Goal: Task Accomplishment & Management: Complete application form

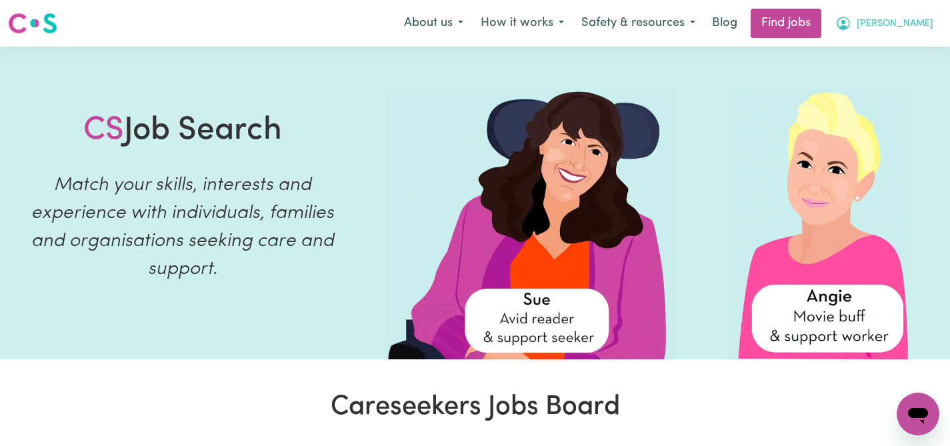
click at [924, 27] on span "[PERSON_NAME]" at bounding box center [894, 24] width 77 height 15
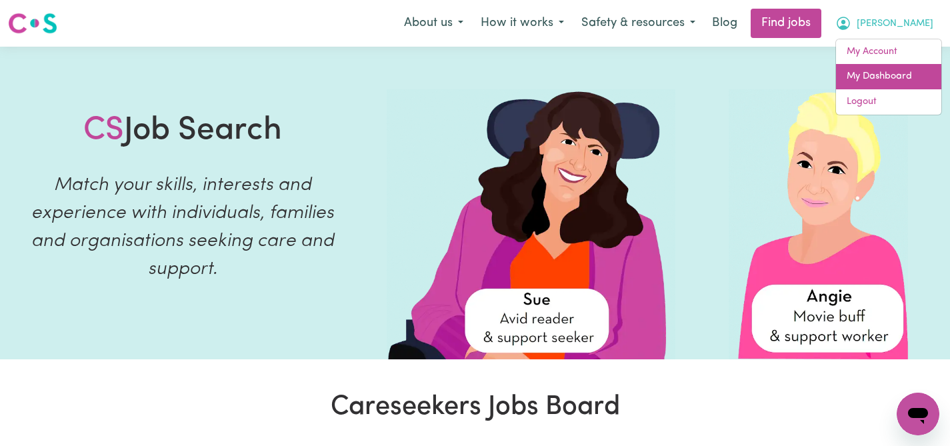
click at [872, 75] on link "My Dashboard" at bounding box center [888, 76] width 105 height 25
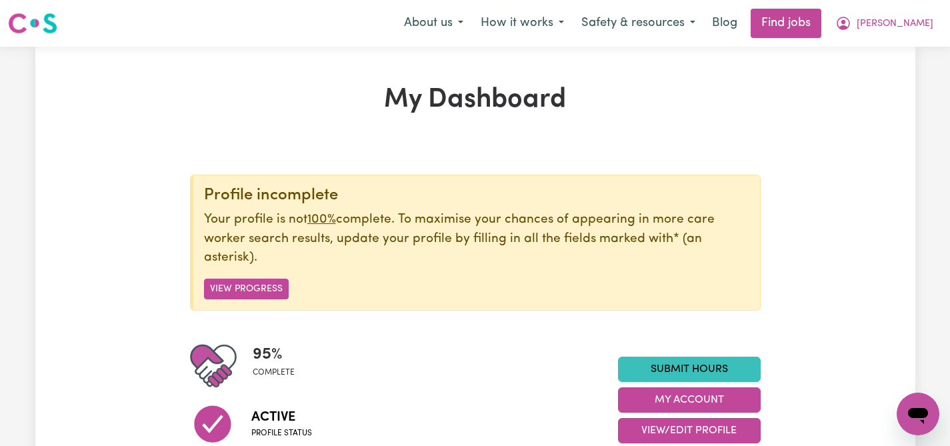
click at [33, 14] on img at bounding box center [32, 23] width 49 height 24
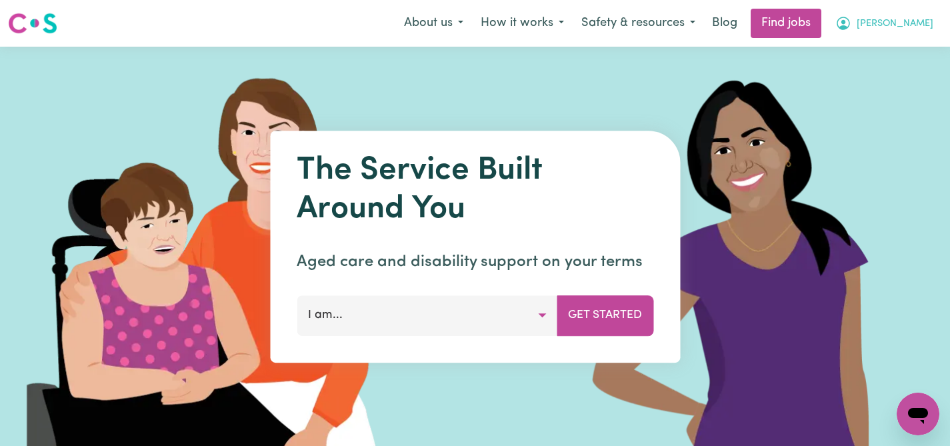
click at [851, 25] on icon "My Account" at bounding box center [843, 23] width 16 height 16
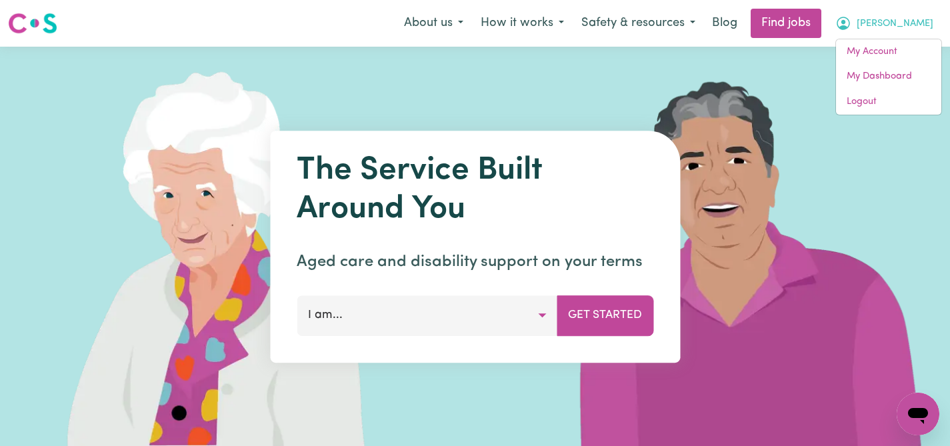
click at [919, 21] on span "[PERSON_NAME]" at bounding box center [894, 24] width 77 height 15
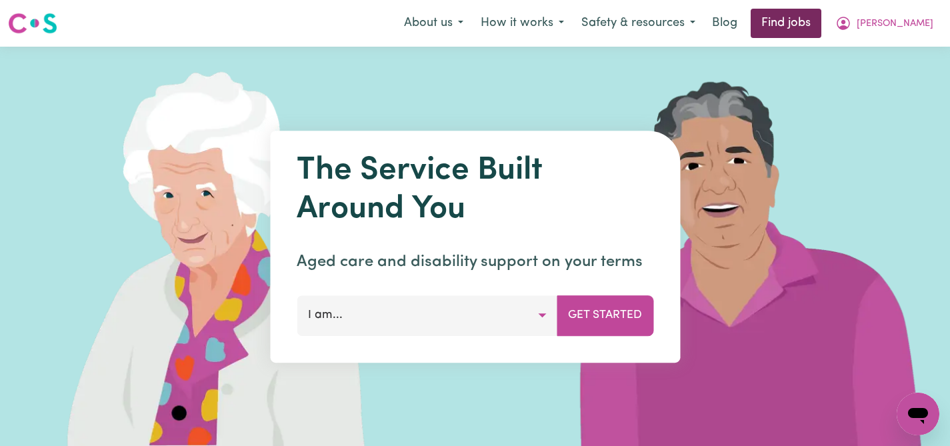
click at [821, 20] on link "Find jobs" at bounding box center [785, 23] width 71 height 29
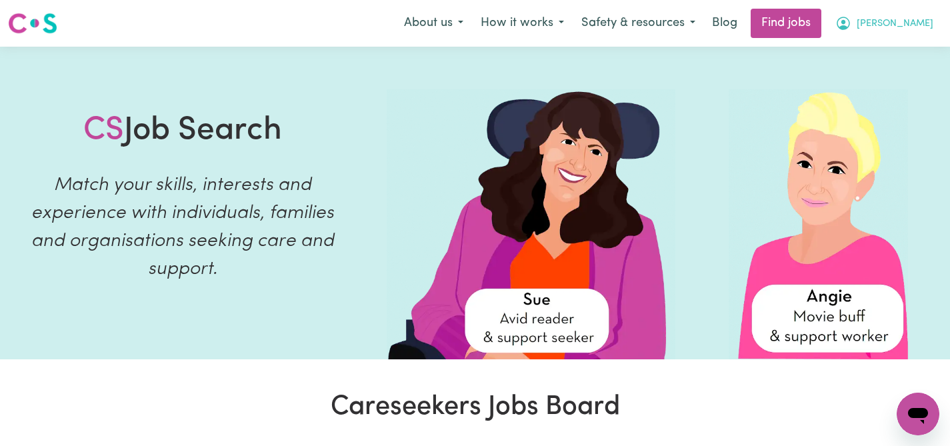
click at [851, 21] on icon "My Account" at bounding box center [843, 23] width 16 height 16
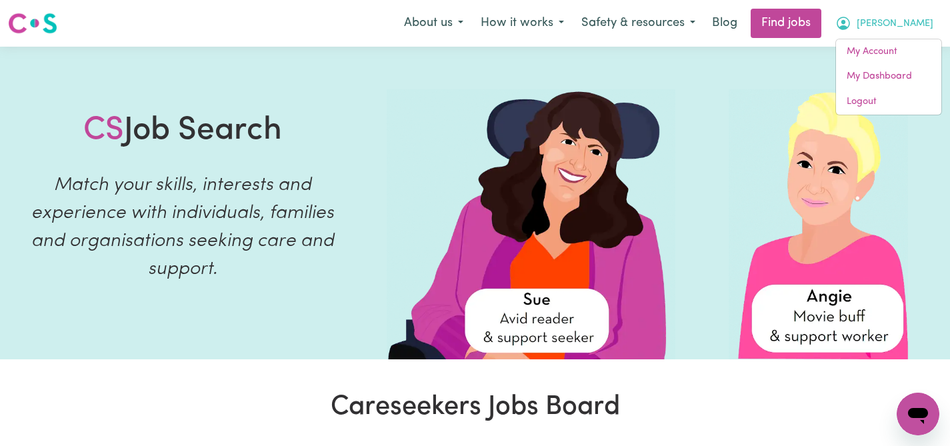
click at [786, 110] on img at bounding box center [818, 224] width 180 height 270
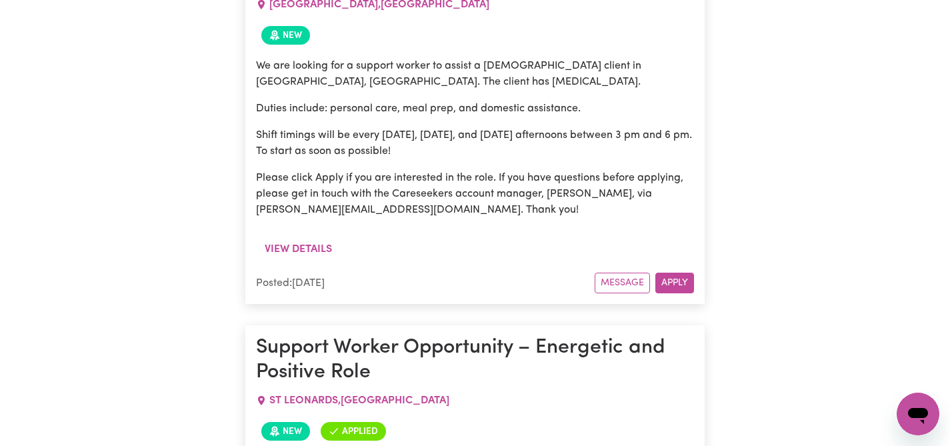
scroll to position [8999, 0]
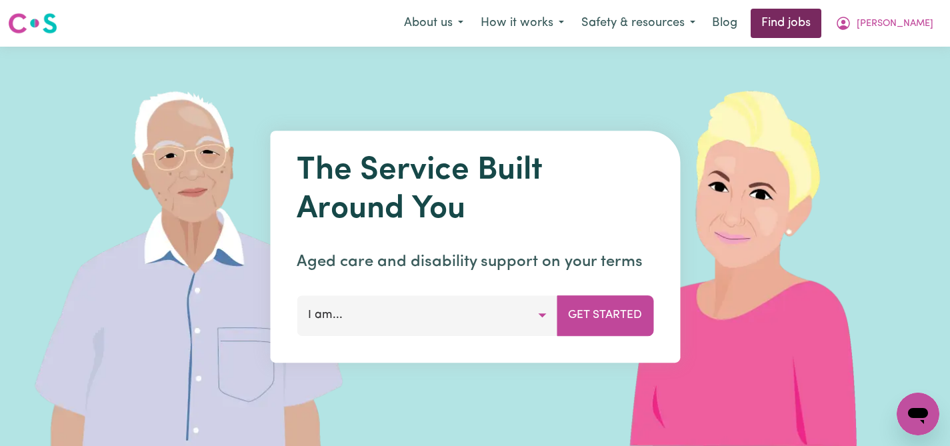
click at [821, 19] on link "Find jobs" at bounding box center [785, 23] width 71 height 29
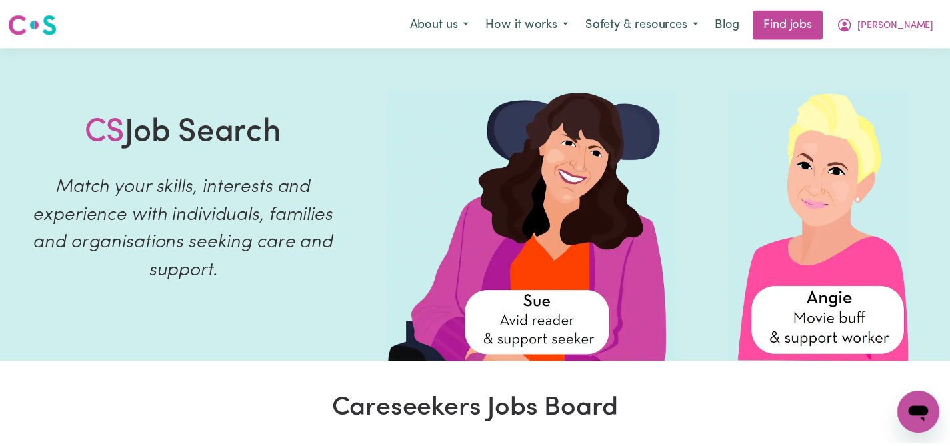
scroll to position [554, 0]
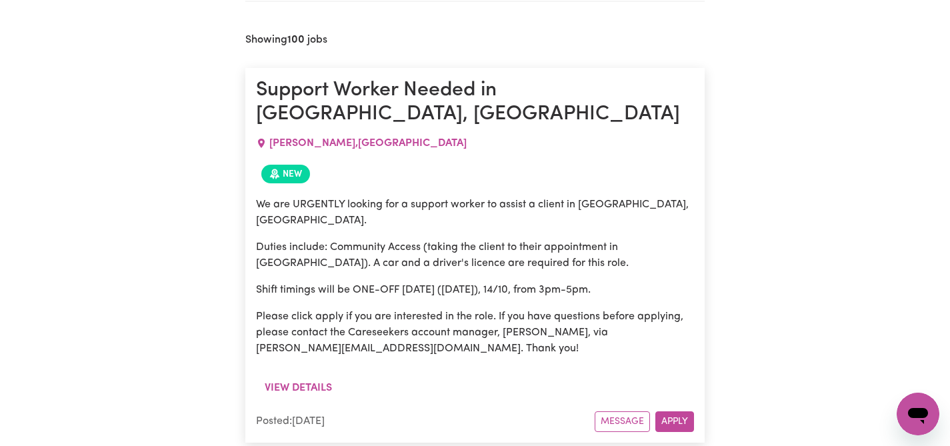
click at [305, 127] on div "EASTWOOD , New South Wales" at bounding box center [475, 143] width 438 height 32
copy span "[PERSON_NAME]"
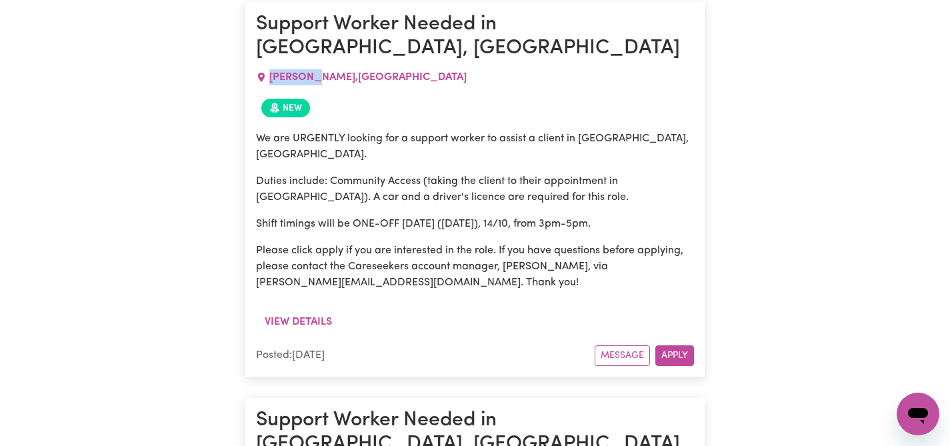
scroll to position [623, 0]
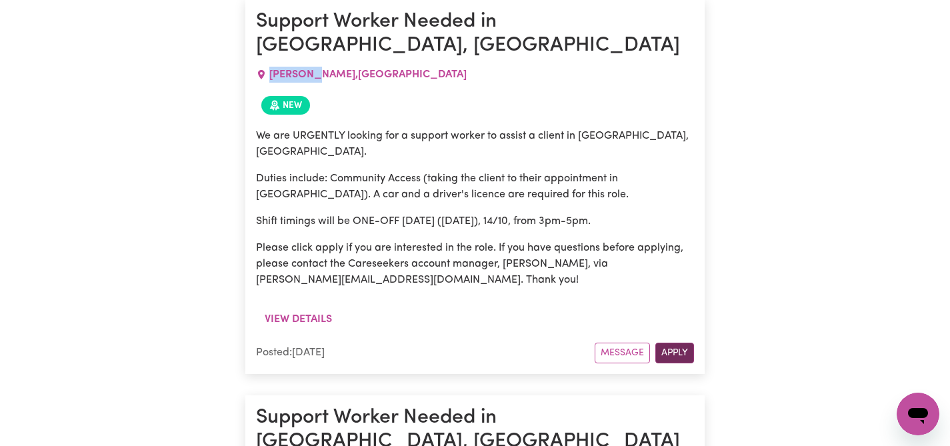
click at [674, 343] on button "Apply" at bounding box center [674, 353] width 39 height 21
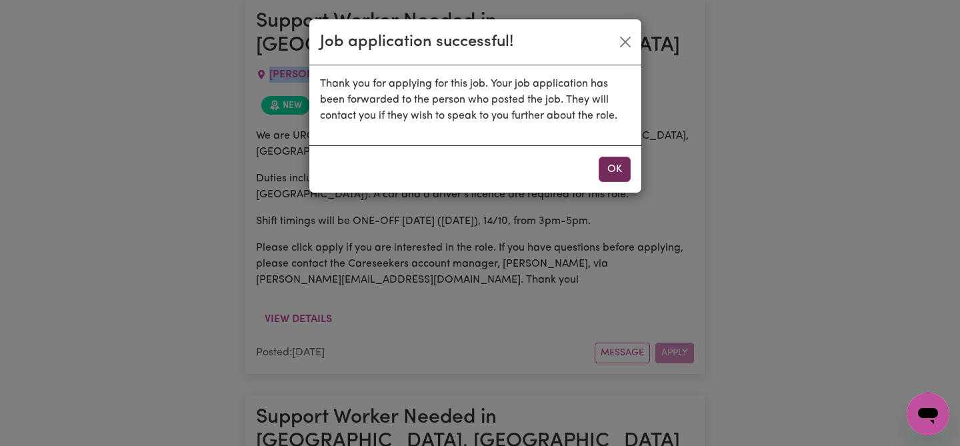
click at [610, 170] on button "OK" at bounding box center [614, 169] width 32 height 25
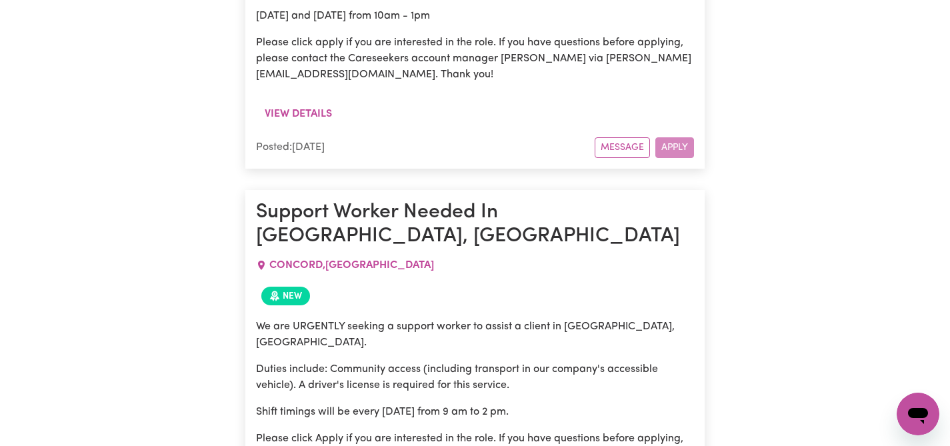
scroll to position [1734, 0]
